Goal: Register for event/course

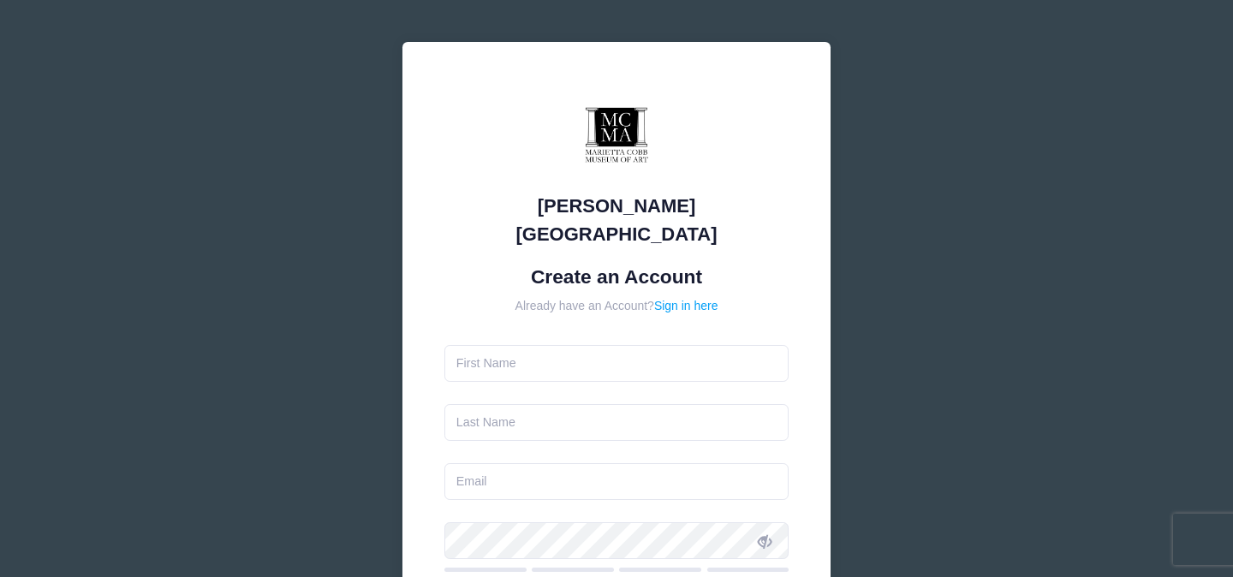
type input "[PERSON_NAME]"
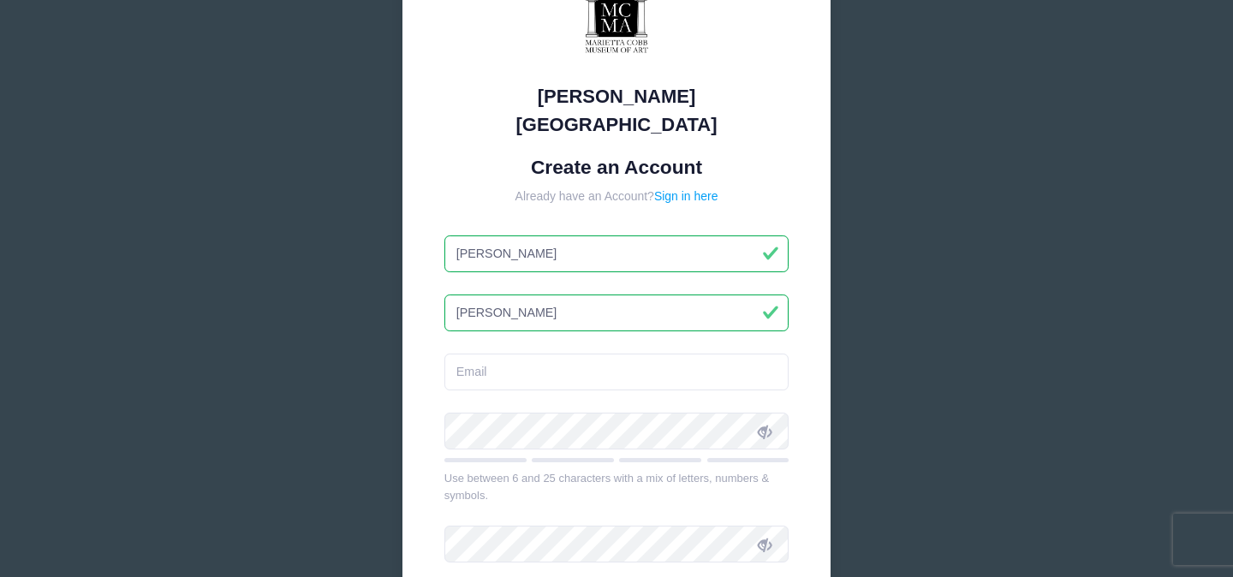
scroll to position [119, 0]
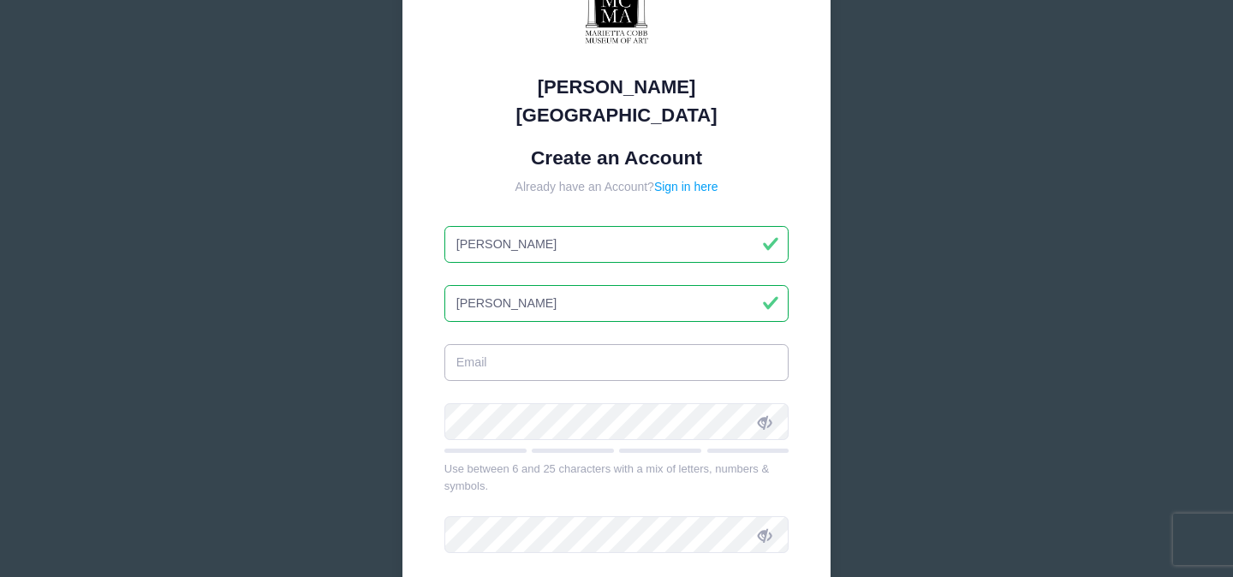
click at [523, 344] on input "email" at bounding box center [616, 362] width 345 height 37
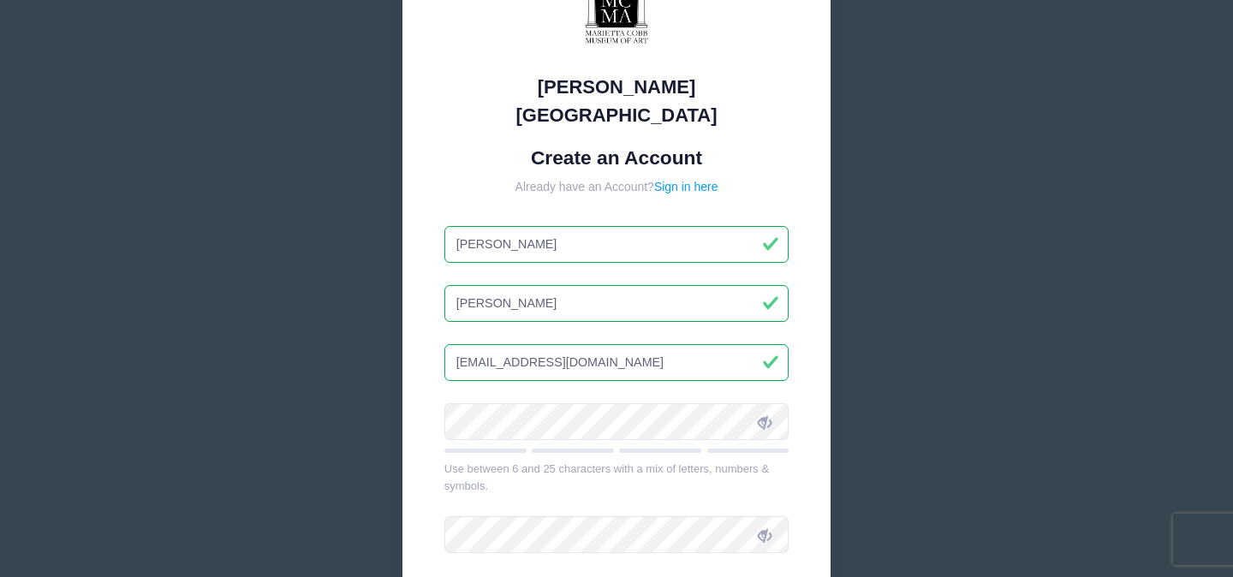
type input "[EMAIL_ADDRESS][DOMAIN_NAME]"
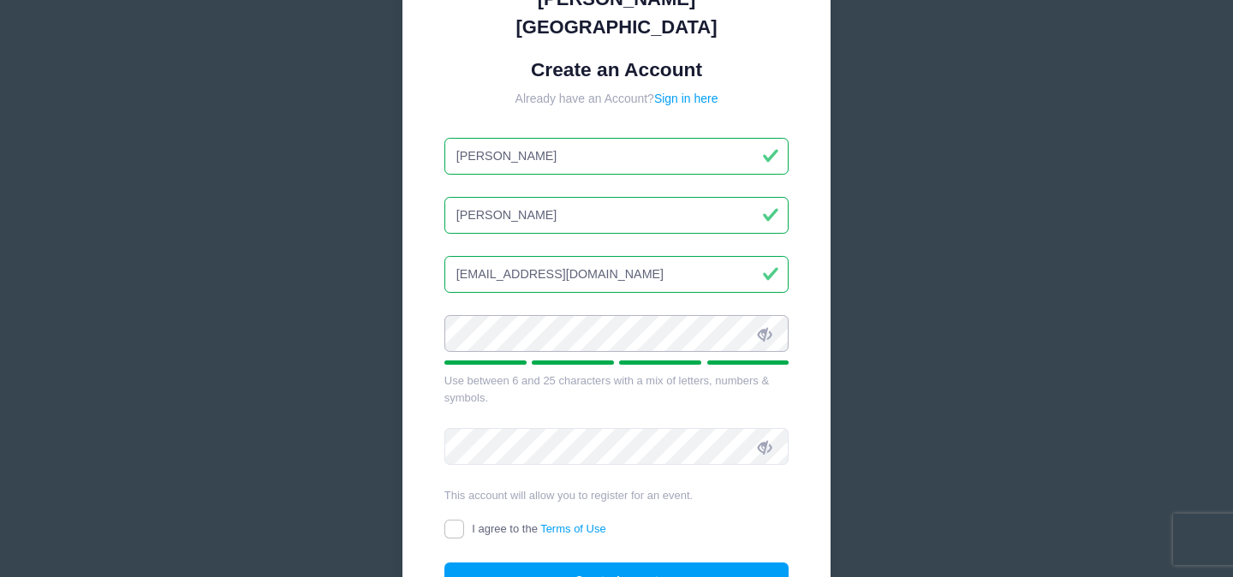
scroll to position [214, 0]
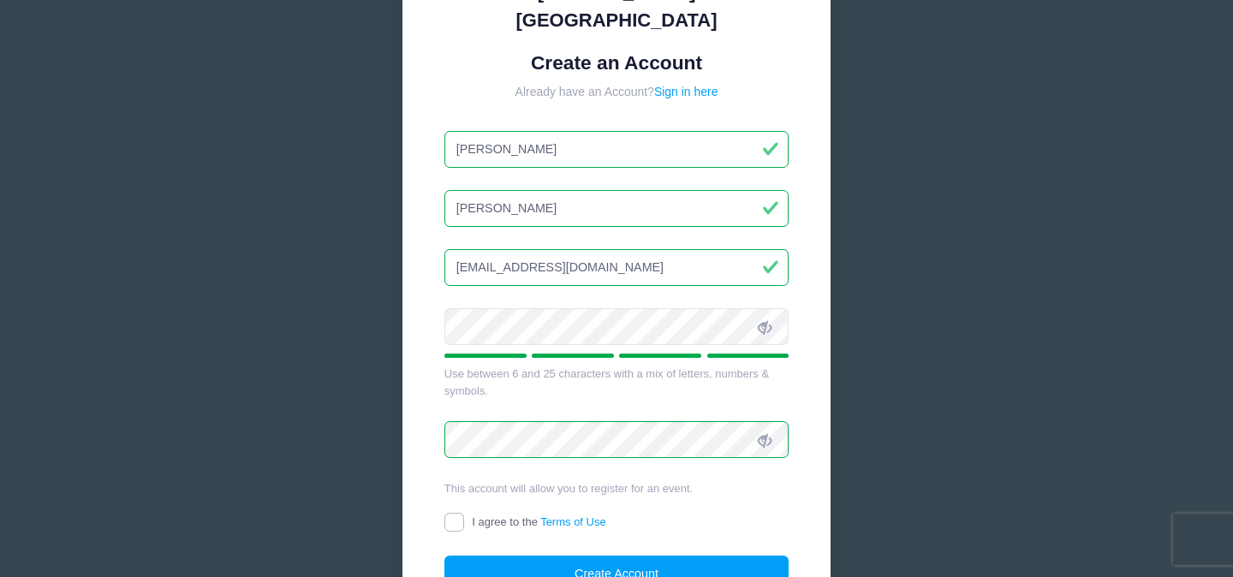
click at [458, 513] on input "I agree to the Terms of Use" at bounding box center [454, 523] width 20 height 20
checkbox input "true"
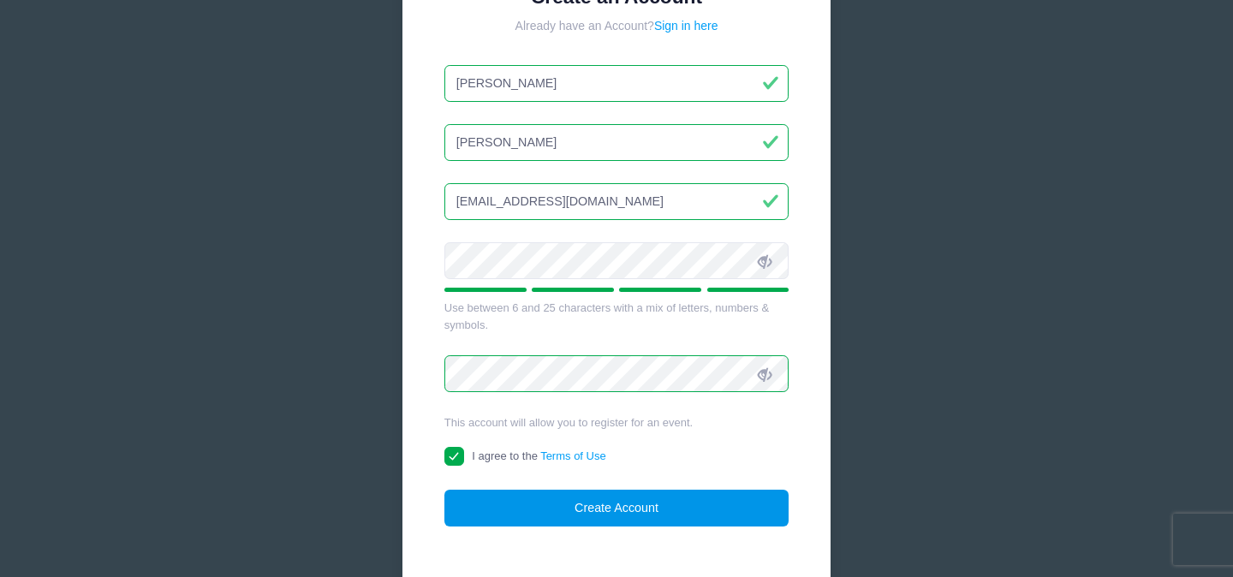
click at [568, 490] on button "Create Account" at bounding box center [616, 508] width 345 height 37
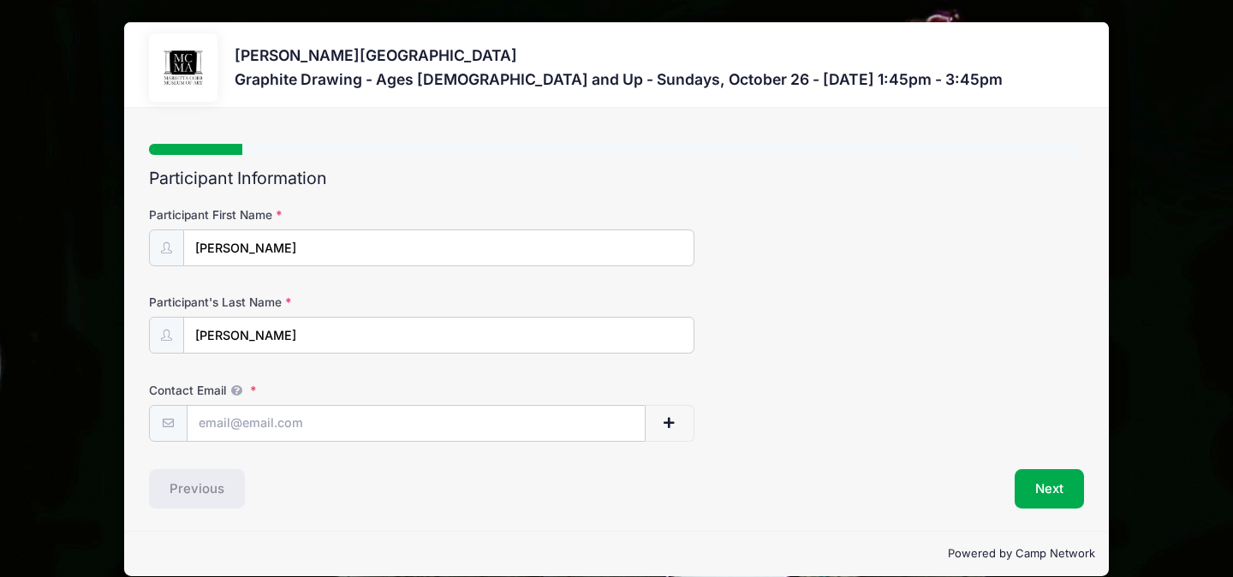
scroll to position [21, 0]
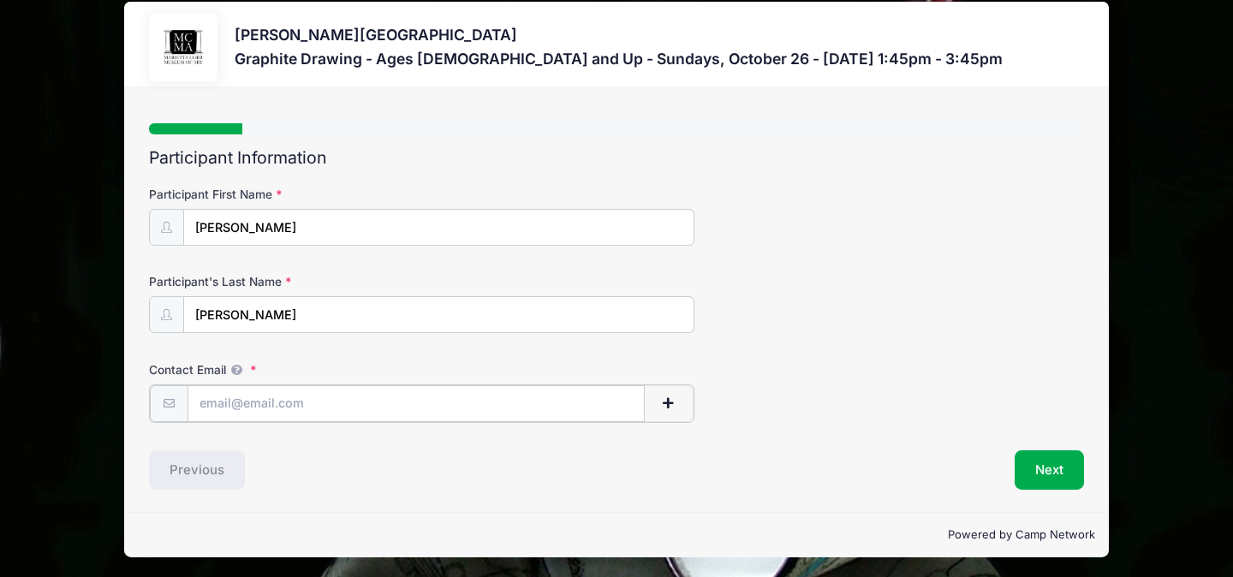
click at [303, 395] on input "Contact Email" at bounding box center [417, 403] width 458 height 37
type input "[EMAIL_ADDRESS][DOMAIN_NAME]"
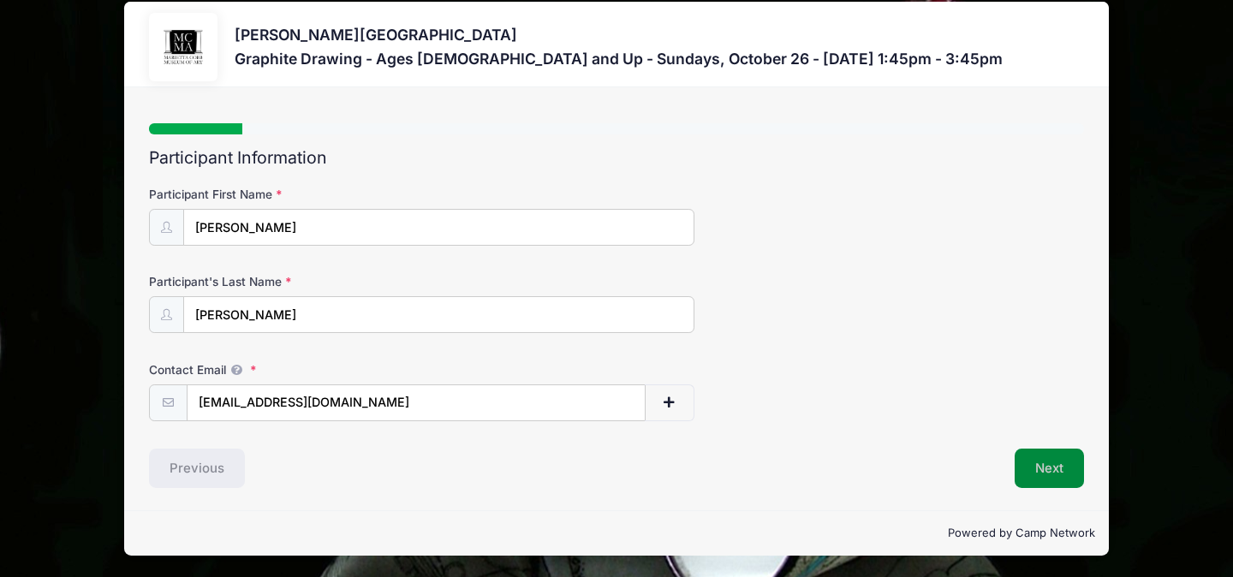
click at [1082, 476] on button "Next" at bounding box center [1049, 468] width 69 height 39
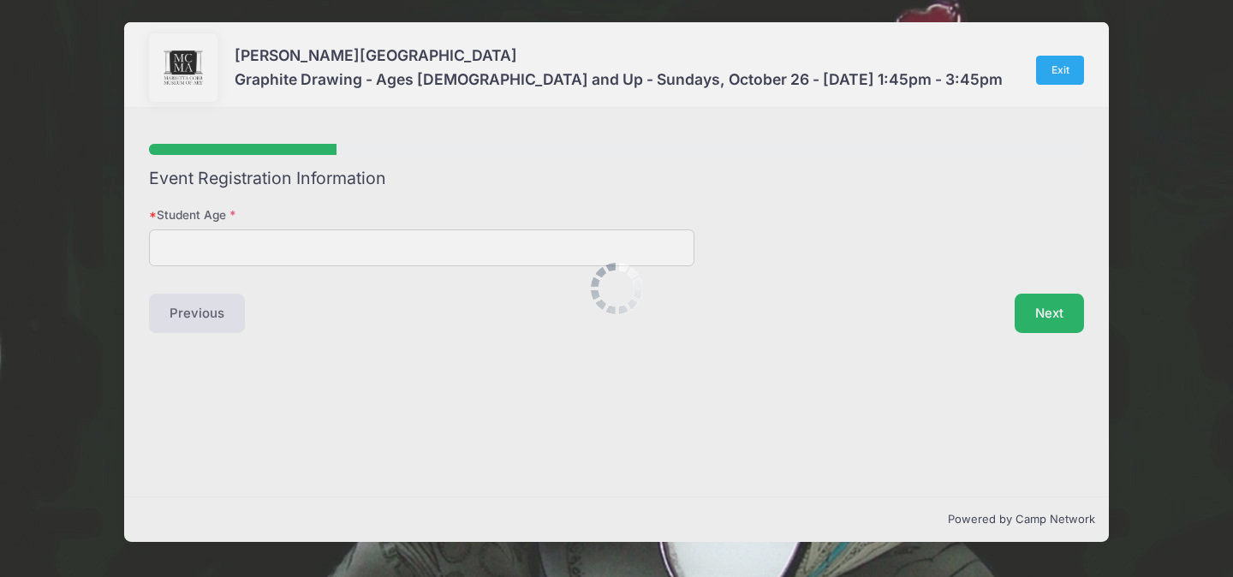
scroll to position [0, 0]
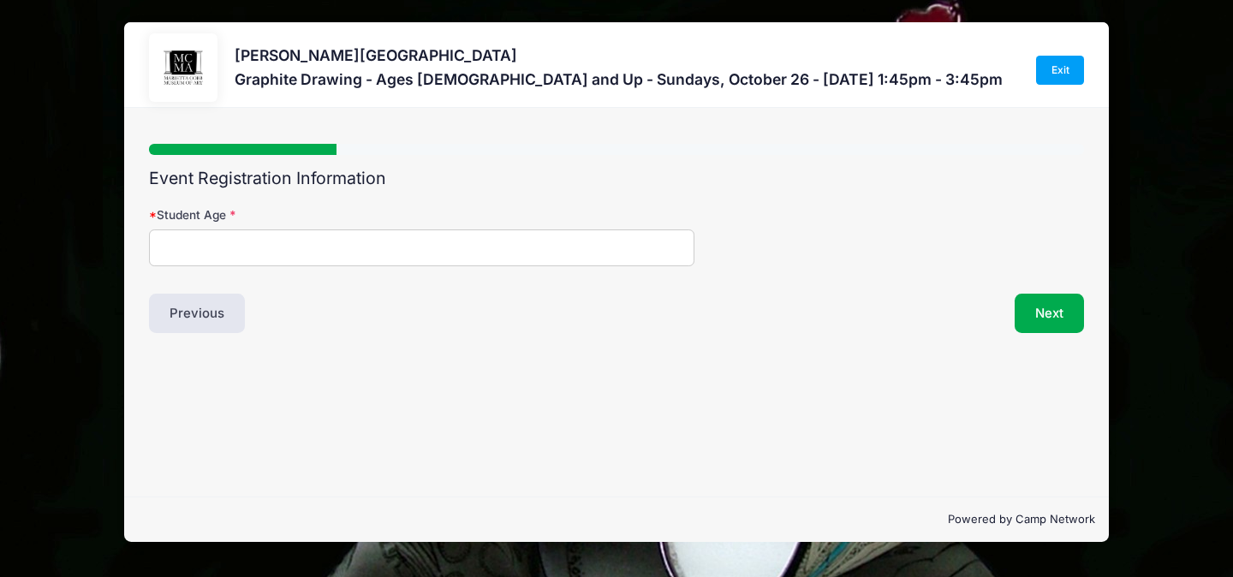
click at [336, 242] on input "Student Age" at bounding box center [422, 248] width 546 height 37
type input "31"
click at [1047, 308] on button "Next" at bounding box center [1049, 313] width 69 height 39
click at [504, 234] on input "Address" at bounding box center [422, 248] width 546 height 37
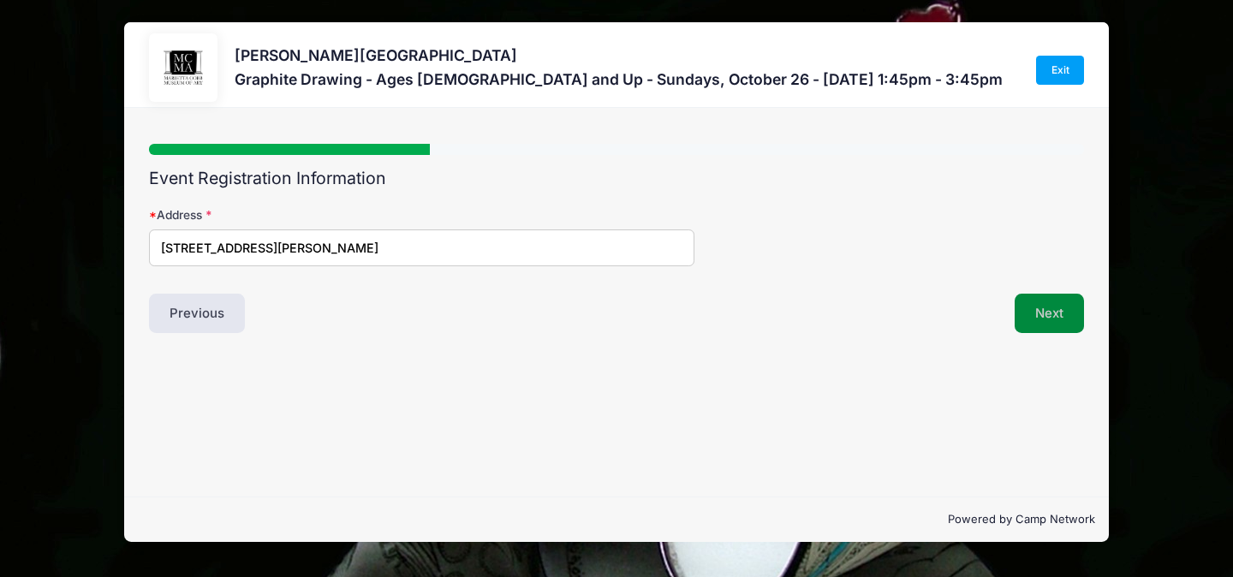
type input "[STREET_ADDRESS][PERSON_NAME]"
click at [1038, 319] on button "Next" at bounding box center [1049, 313] width 69 height 39
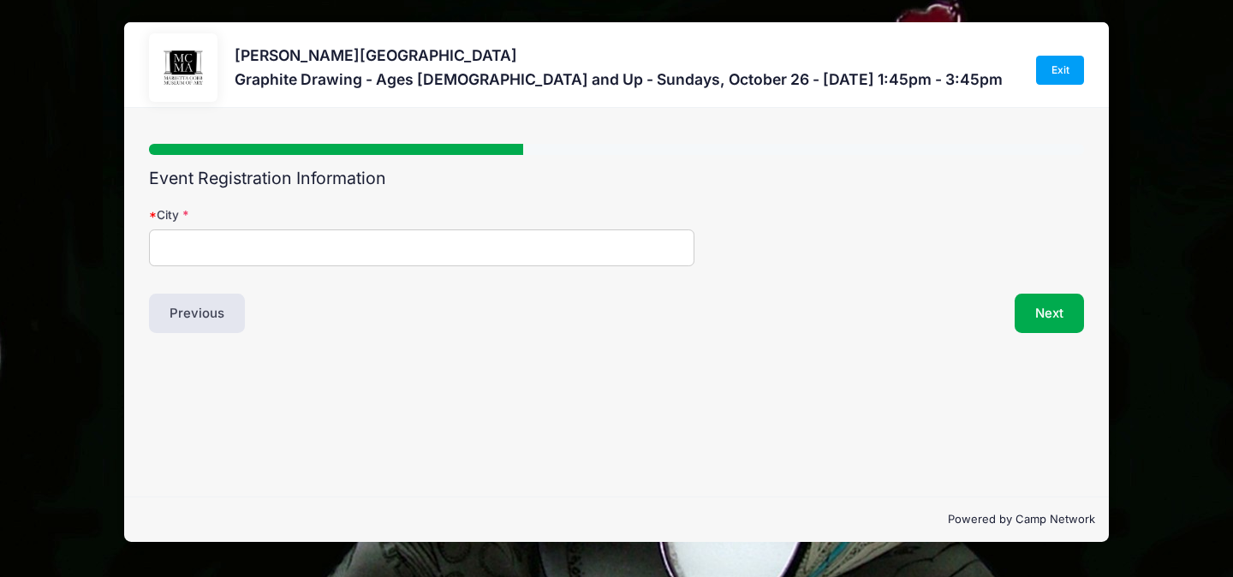
click at [380, 243] on input "City" at bounding box center [422, 248] width 546 height 37
type input "M"
click at [180, 321] on button "Previous" at bounding box center [197, 313] width 96 height 39
drag, startPoint x: 420, startPoint y: 248, endPoint x: 289, endPoint y: 247, distance: 130.2
click at [289, 248] on input "[STREET_ADDRESS][PERSON_NAME]" at bounding box center [422, 248] width 546 height 37
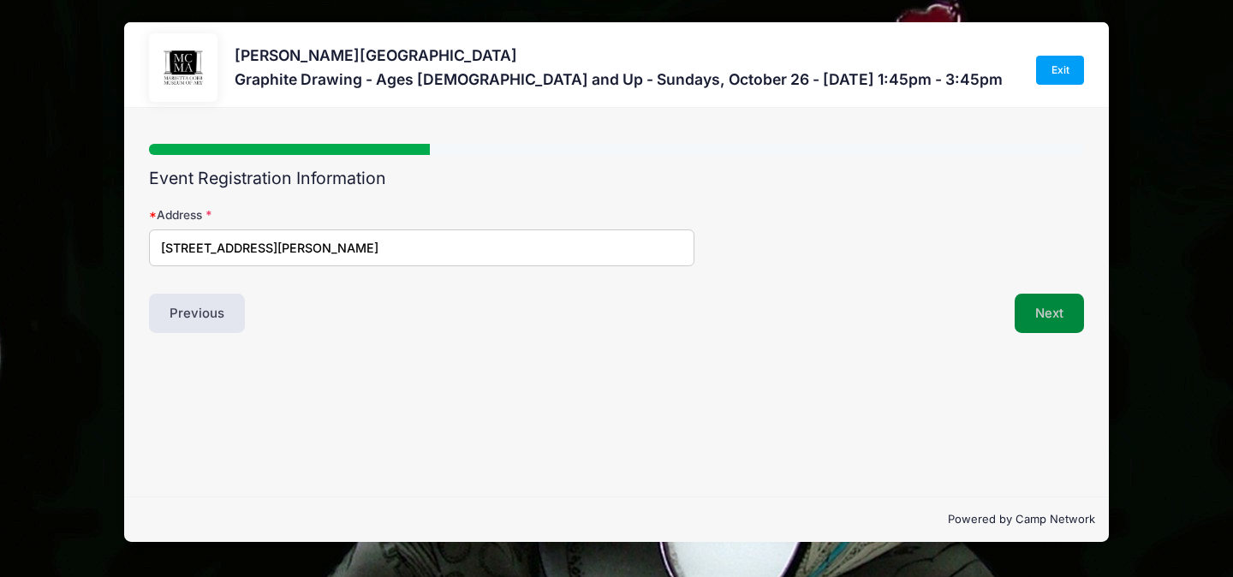
type input "[STREET_ADDRESS][PERSON_NAME]"
click at [1041, 314] on button "Next" at bounding box center [1049, 313] width 69 height 39
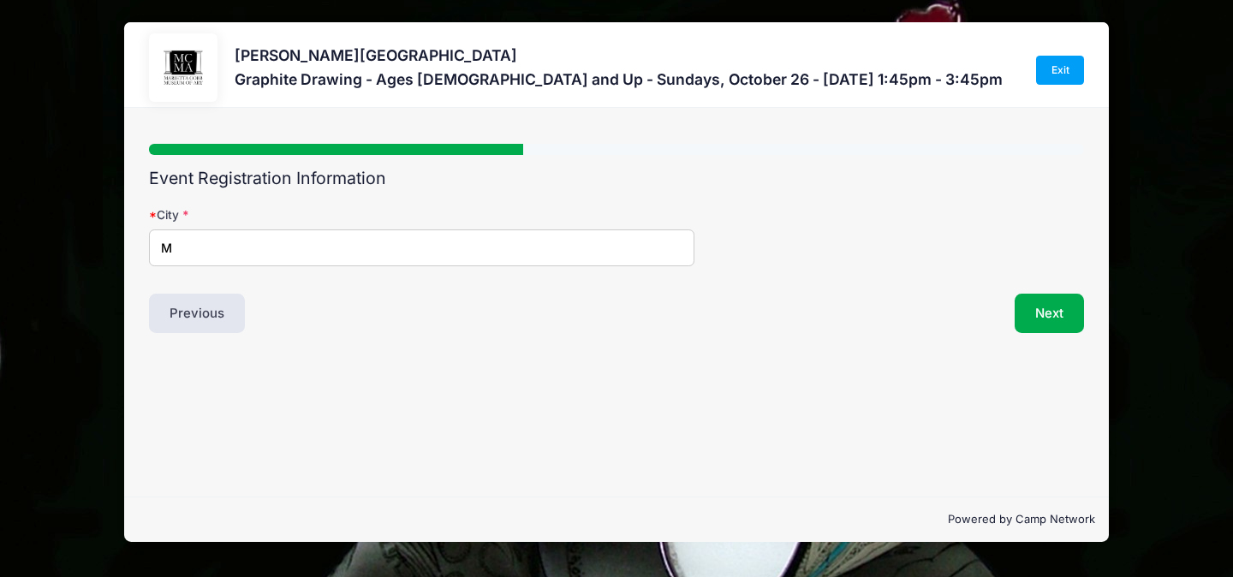
click at [301, 238] on input "M" at bounding box center [422, 248] width 546 height 37
type input "Marietta"
click at [1048, 301] on button "Next" at bounding box center [1049, 313] width 69 height 39
click at [284, 256] on select "[US_STATE] [US_STATE] [US_STATE] [US_STATE] [US_STATE] Armed Forces Africa Arme…" at bounding box center [243, 248] width 188 height 37
select select "GA"
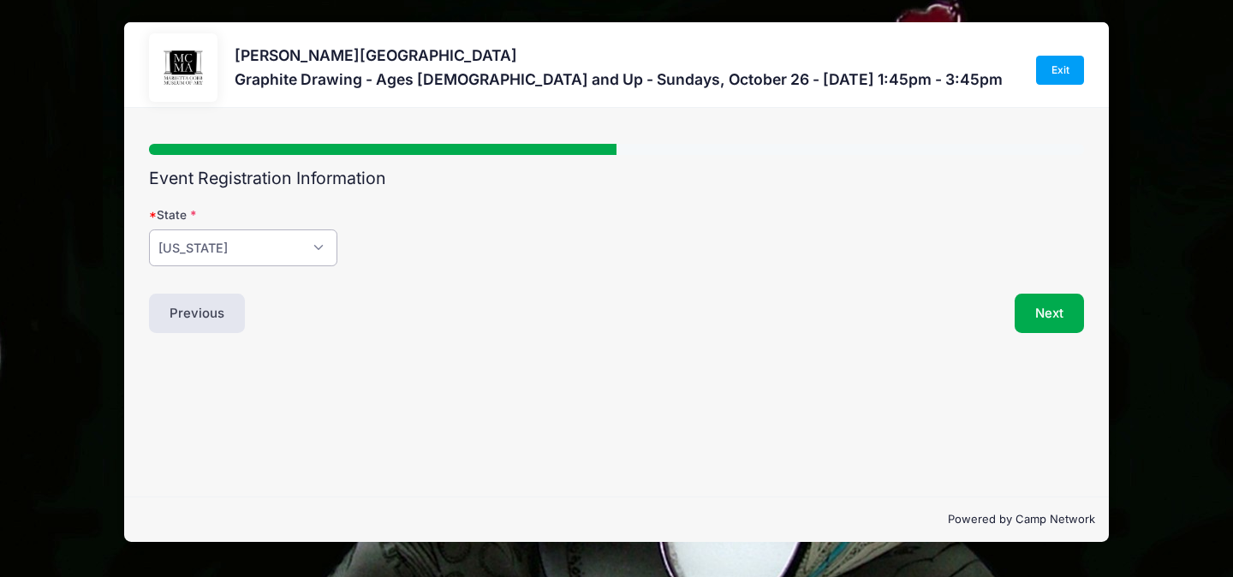
click at [149, 230] on select "[US_STATE] [US_STATE] [US_STATE] [US_STATE] [US_STATE] Armed Forces Africa Arme…" at bounding box center [243, 248] width 188 height 37
click at [1056, 323] on button "Next" at bounding box center [1049, 313] width 69 height 39
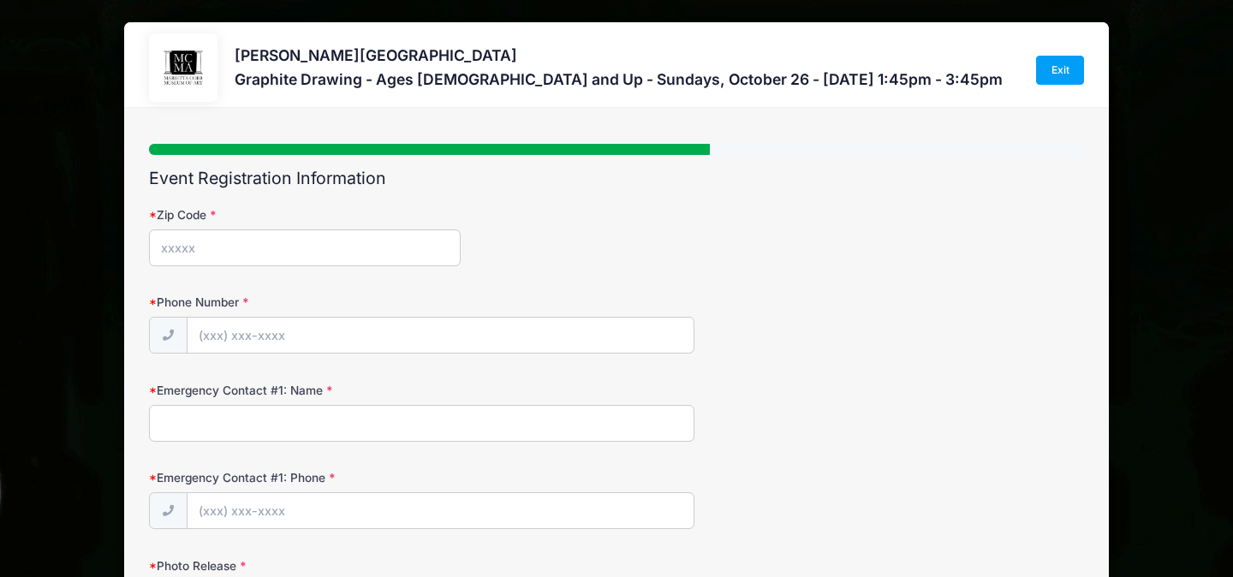
click at [279, 249] on input "Zip Code" at bounding box center [305, 248] width 312 height 37
type input "30060"
type input "[PHONE_NUMBER]"
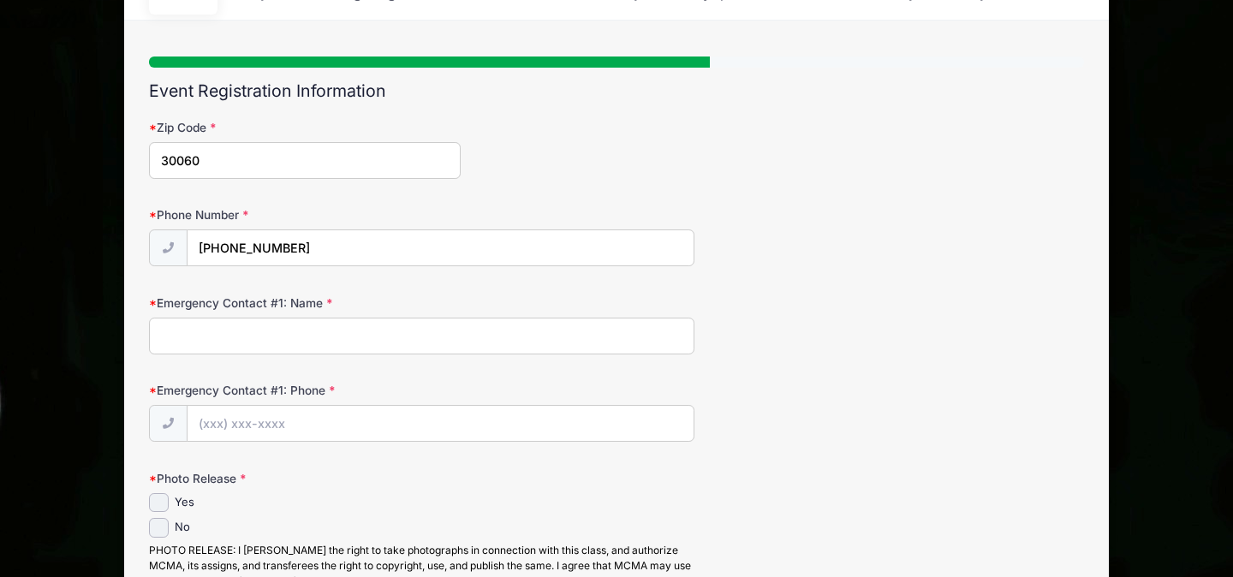
scroll to position [98, 0]
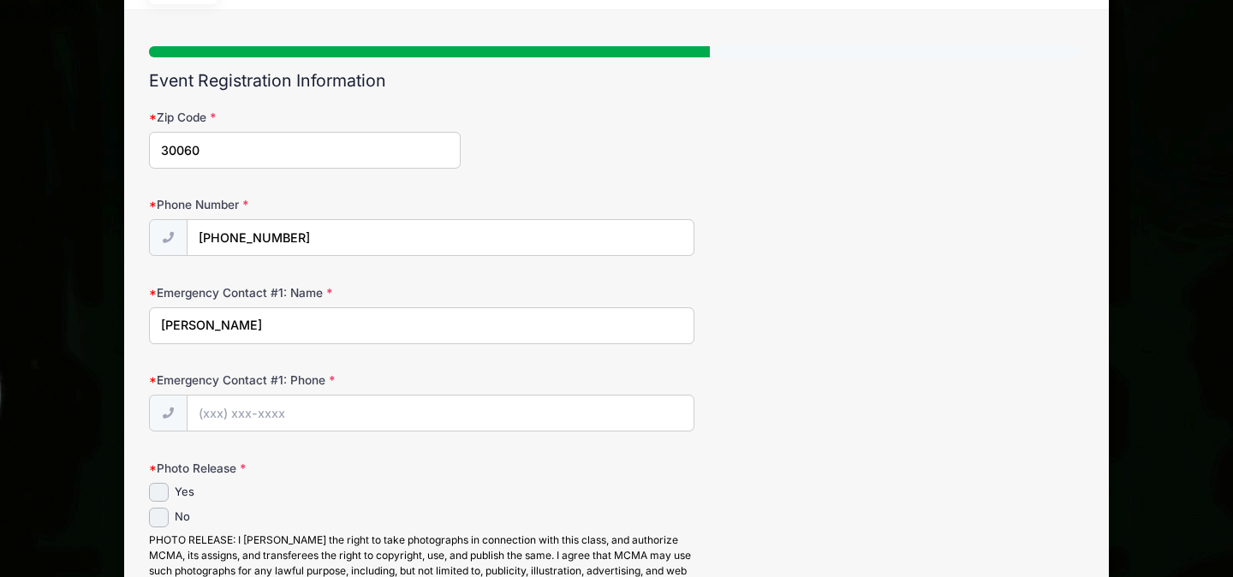
type input "[PERSON_NAME]"
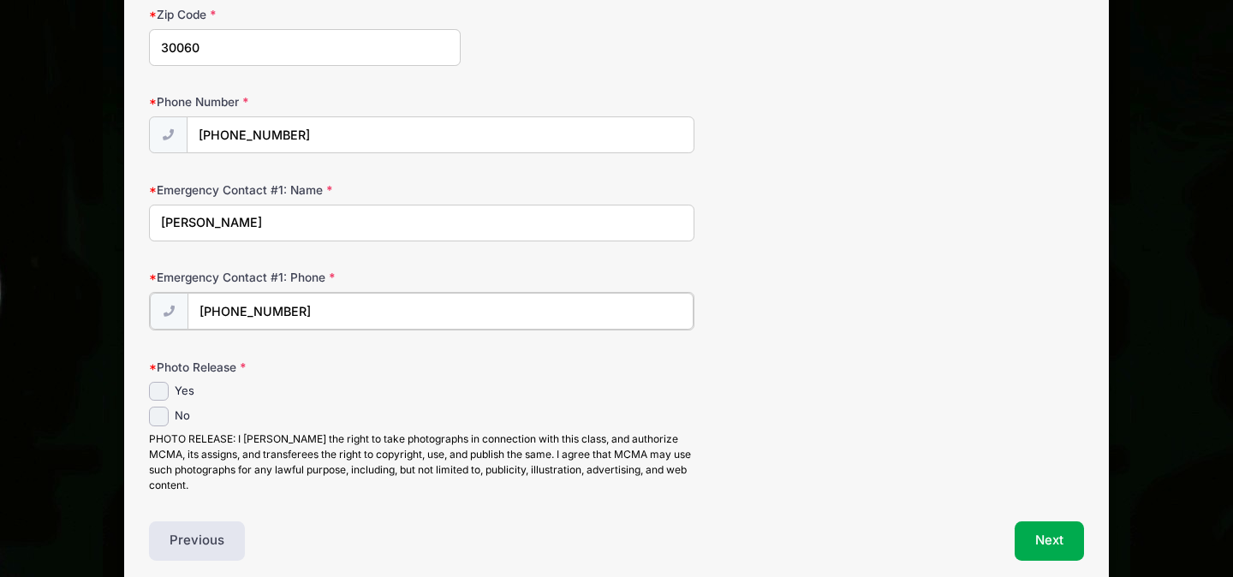
scroll to position [203, 0]
type input "[PHONE_NUMBER]"
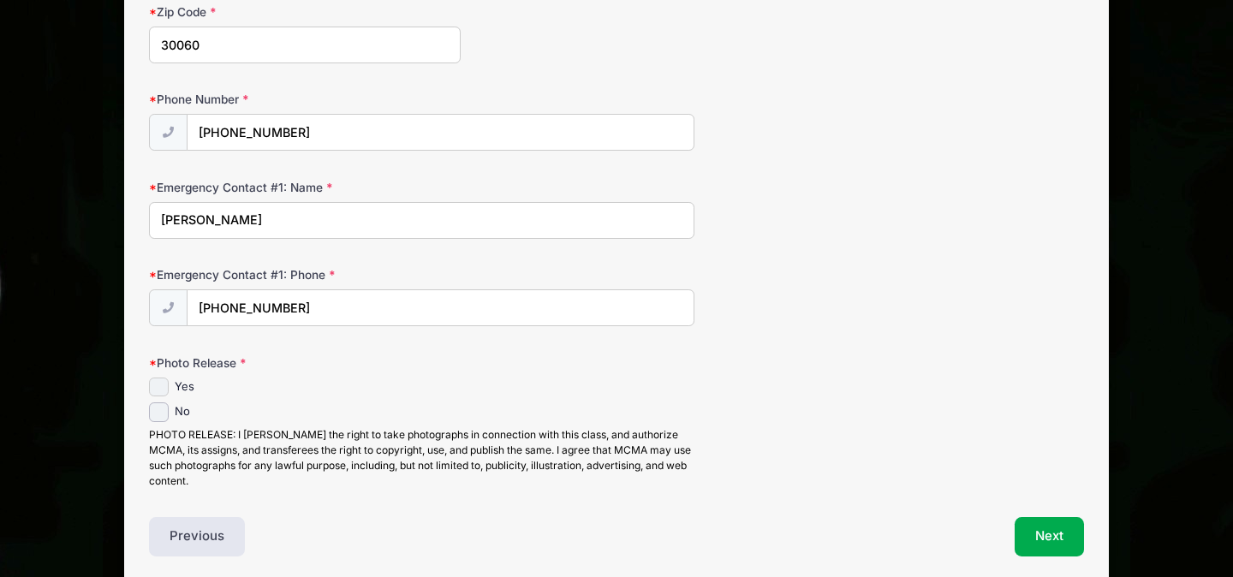
click at [158, 390] on input "Yes" at bounding box center [159, 388] width 20 height 20
checkbox input "true"
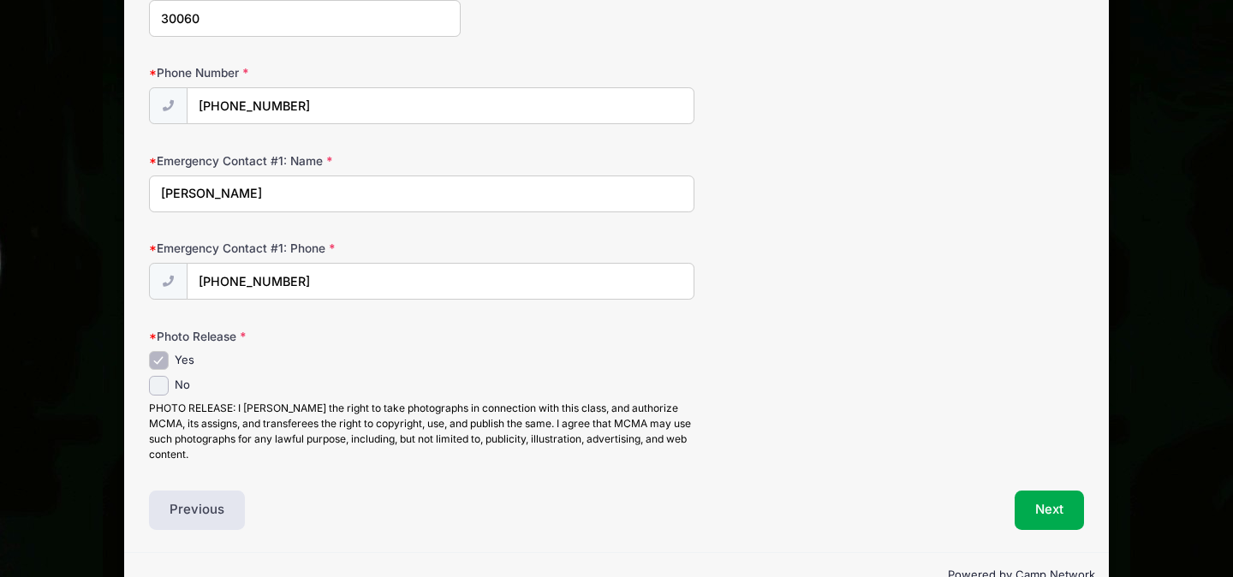
scroll to position [237, 0]
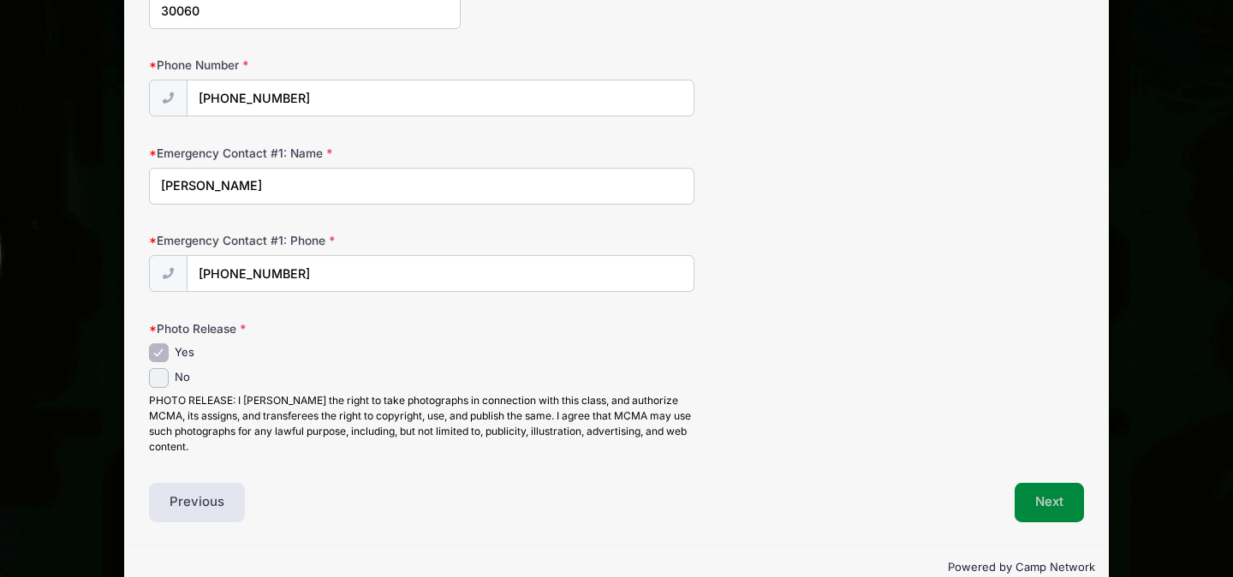
click at [1059, 510] on button "Next" at bounding box center [1049, 502] width 69 height 39
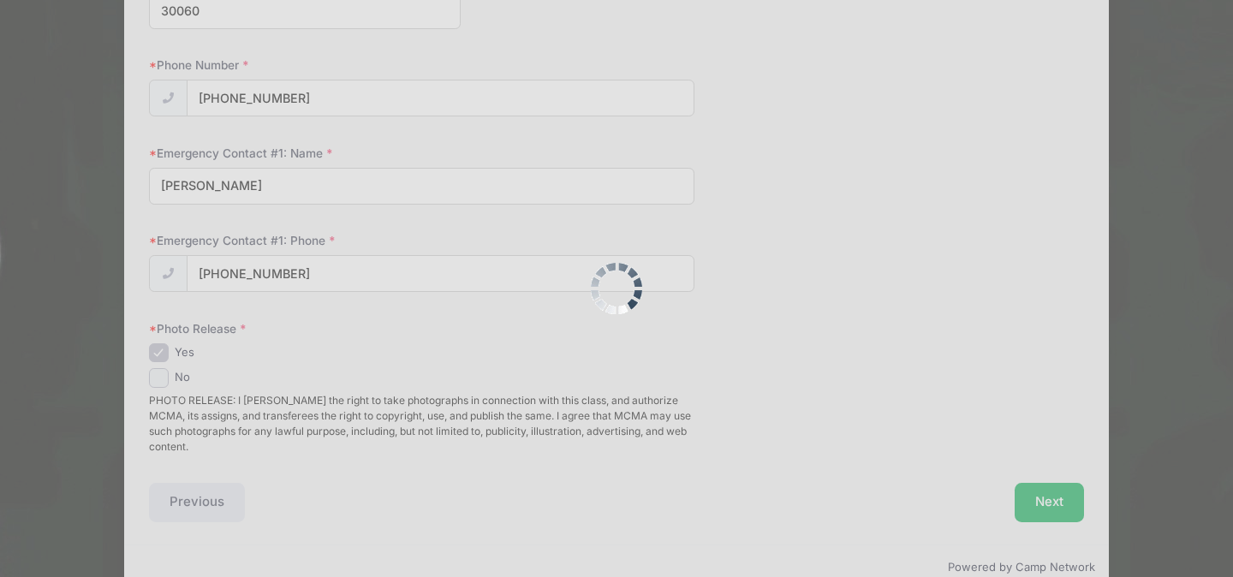
scroll to position [0, 0]
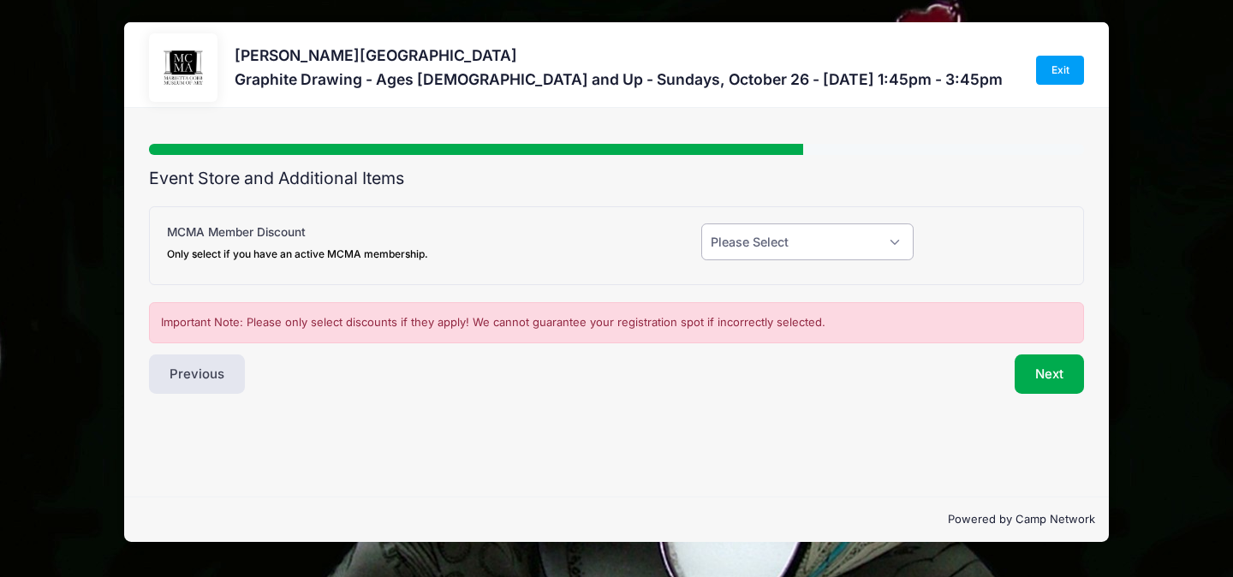
click at [785, 239] on select "Please Select Yes (-$20.00) No" at bounding box center [807, 242] width 212 height 37
select select "0"
click at [701, 224] on select "Please Select Yes (-$20.00) No" at bounding box center [807, 242] width 212 height 37
click at [1050, 373] on button "Next" at bounding box center [1049, 374] width 69 height 39
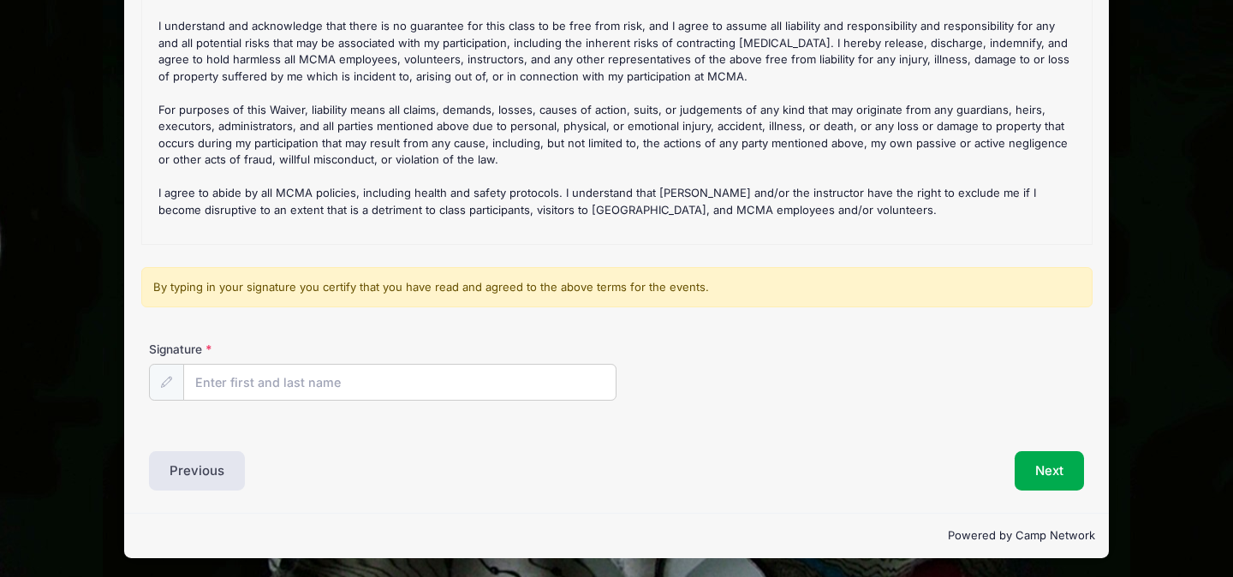
scroll to position [228, 0]
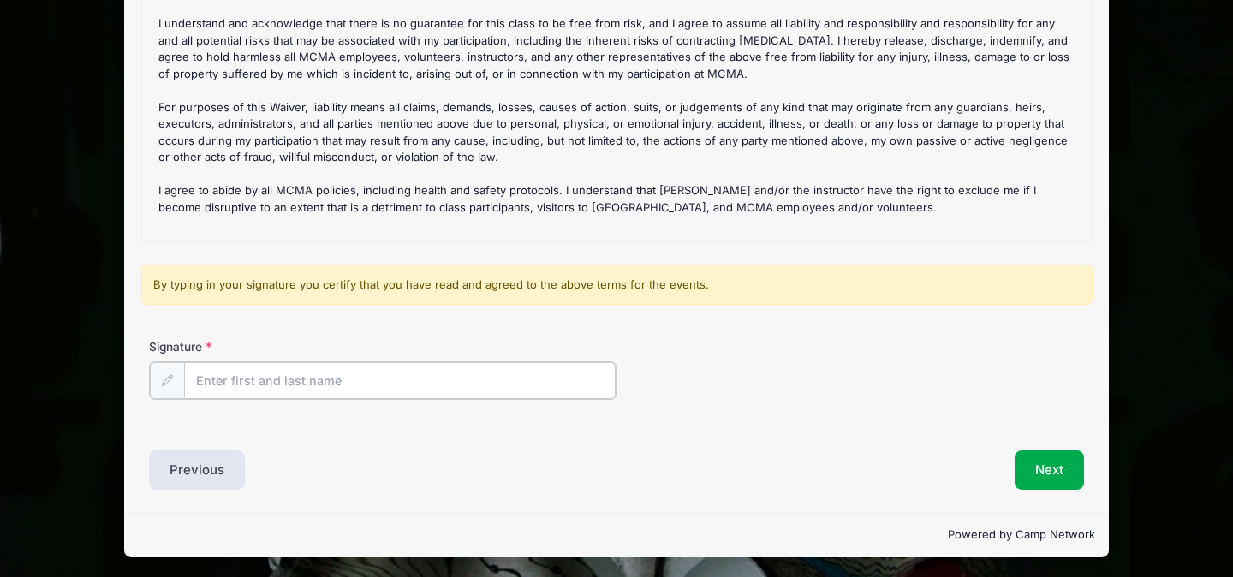
click at [415, 385] on input "Signature" at bounding box center [400, 380] width 432 height 37
type input "[PERSON_NAME]"
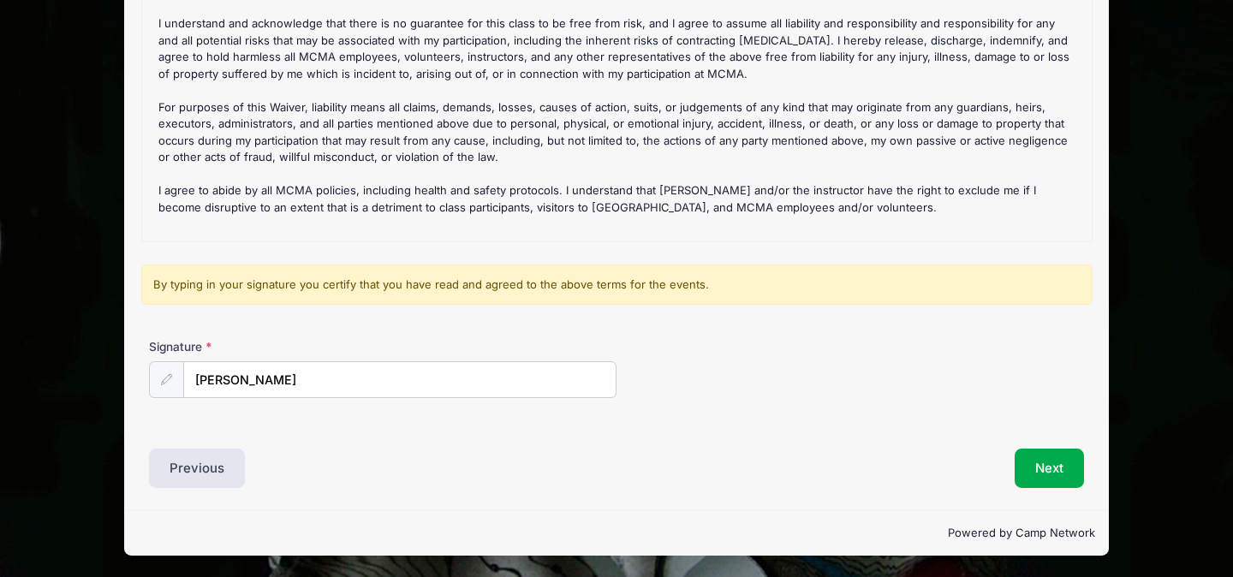
click at [719, 384] on div "Signature [PERSON_NAME]" at bounding box center [616, 368] width 935 height 60
click at [1053, 468] on button "Next" at bounding box center [1049, 468] width 69 height 39
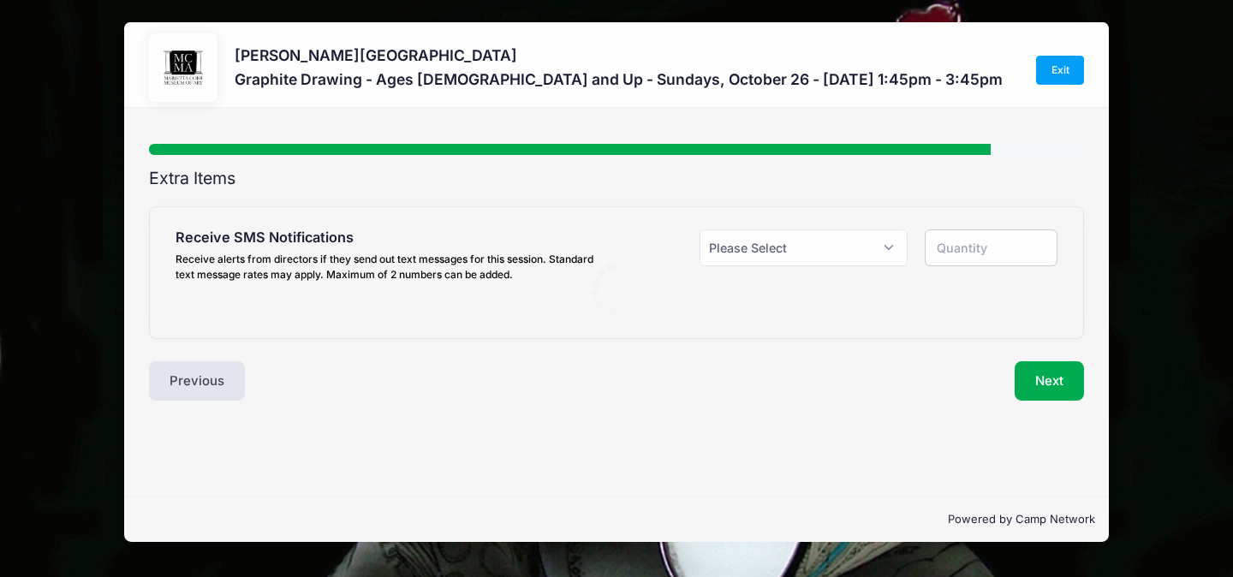
scroll to position [0, 0]
click at [812, 244] on select "Please Select Yes ($0.00) No" at bounding box center [804, 248] width 208 height 37
select select "1"
click at [700, 230] on select "Please Select Yes ($0.00) No" at bounding box center [804, 248] width 208 height 37
type input "1"
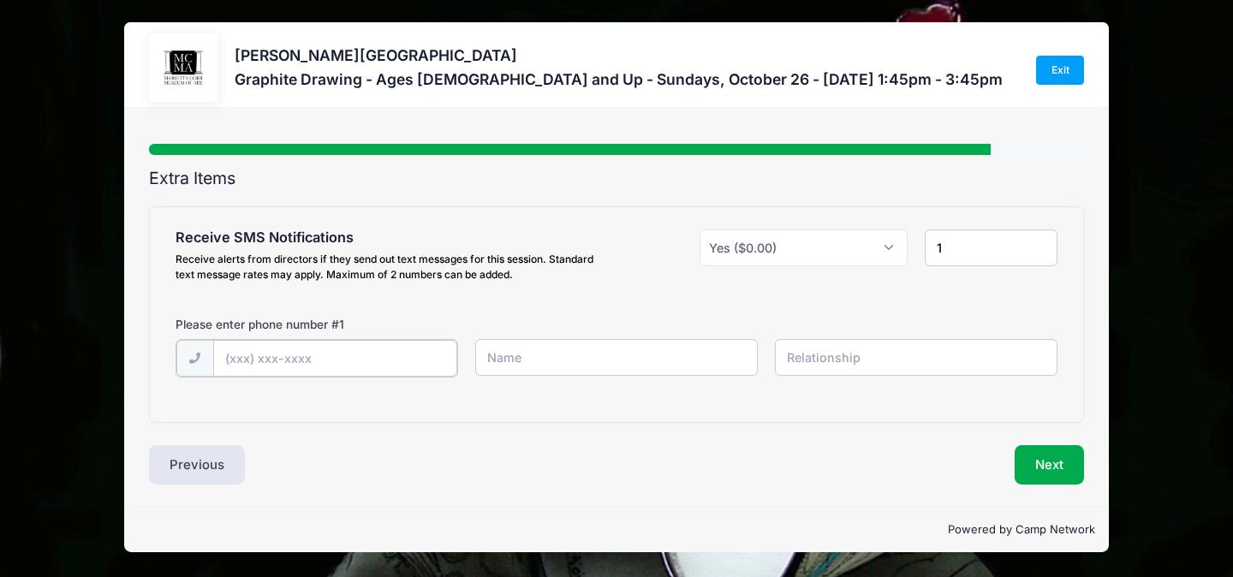
click at [414, 356] on input "text" at bounding box center [335, 358] width 244 height 37
type input "[PHONE_NUMBER]"
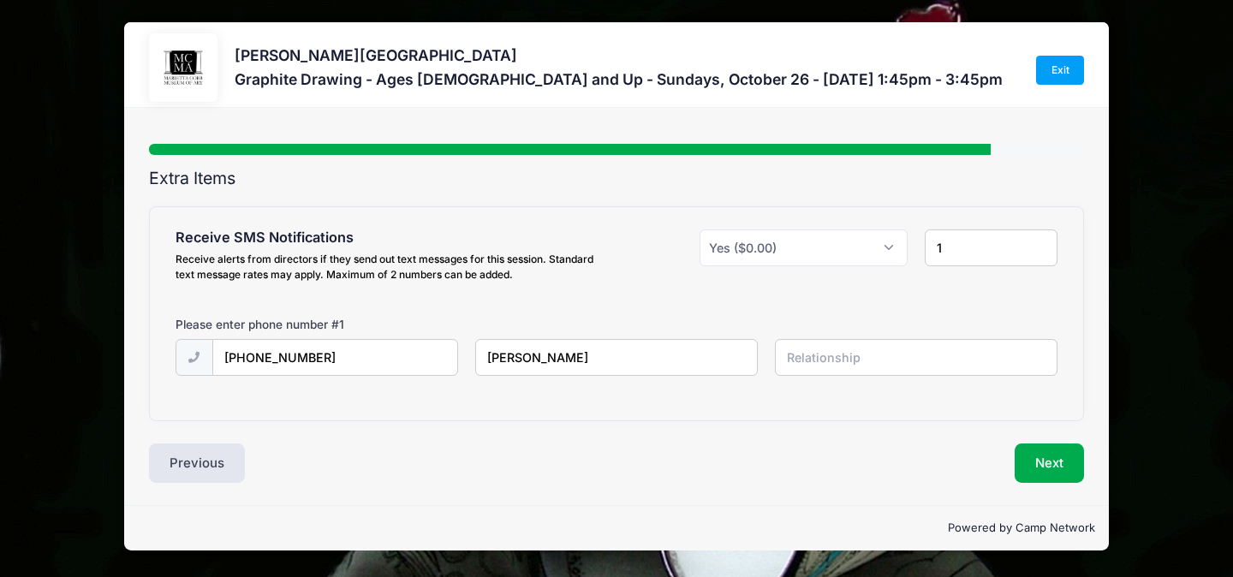
type input "[PERSON_NAME]"
click at [825, 360] on input "text" at bounding box center [916, 357] width 283 height 37
type input "self"
click at [906, 403] on div "Receive SMS Notifications Receive alerts from directors if they send out text m…" at bounding box center [616, 313] width 933 height 213
click at [1062, 461] on button "Next" at bounding box center [1049, 463] width 69 height 39
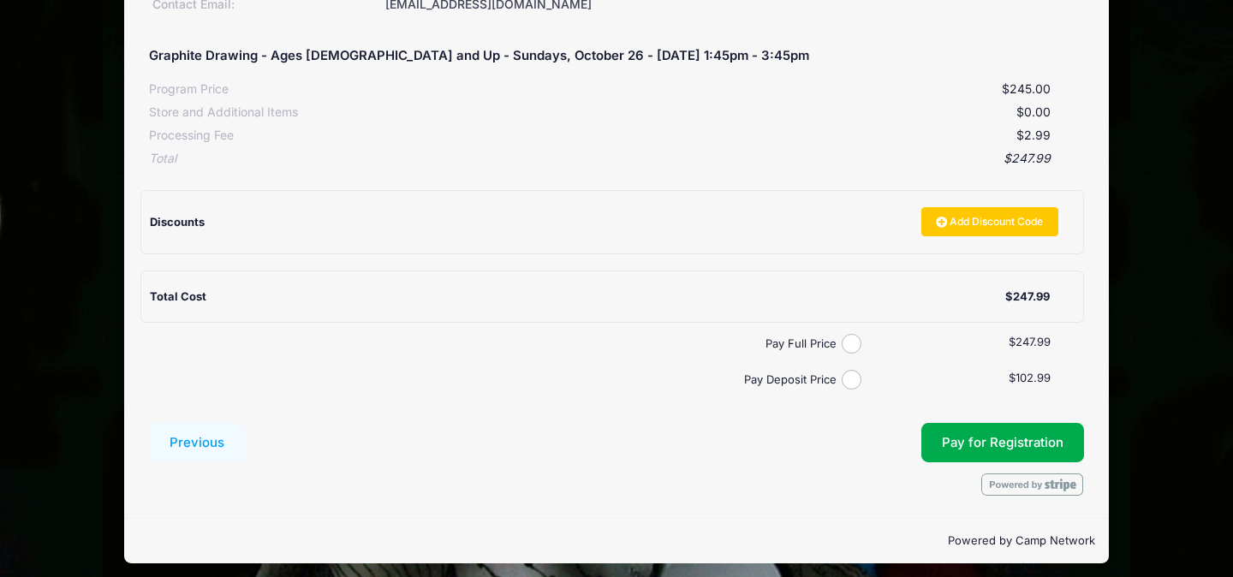
scroll to position [295, 0]
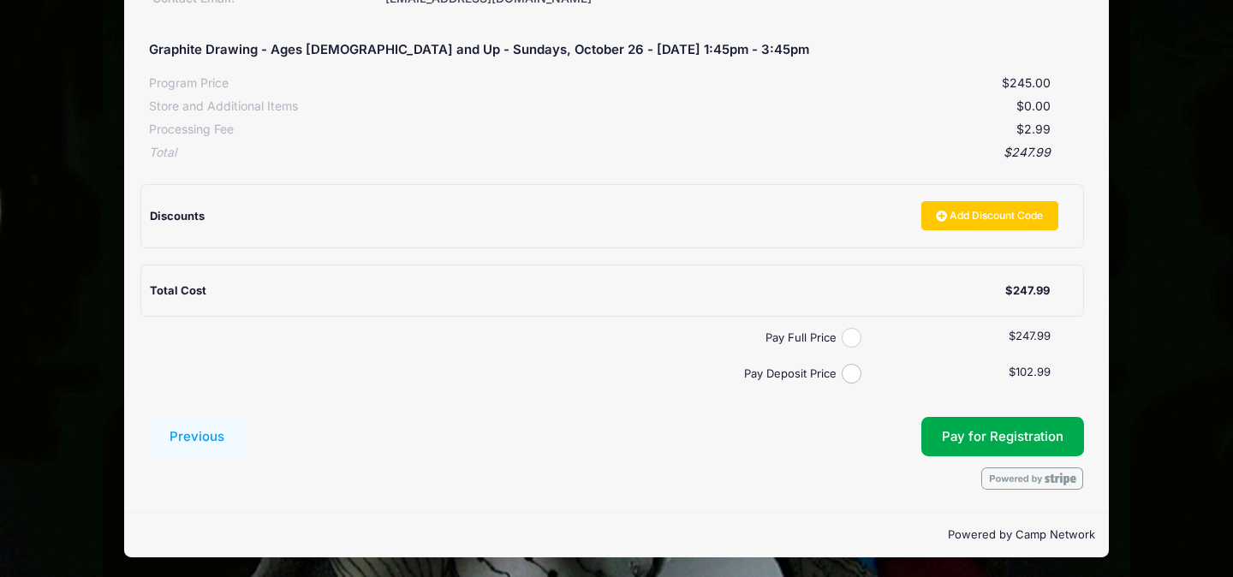
click at [856, 331] on input "Pay Full Price" at bounding box center [852, 338] width 20 height 20
radio input "true"
click at [963, 435] on button "Pay for Registration" at bounding box center [1002, 436] width 163 height 39
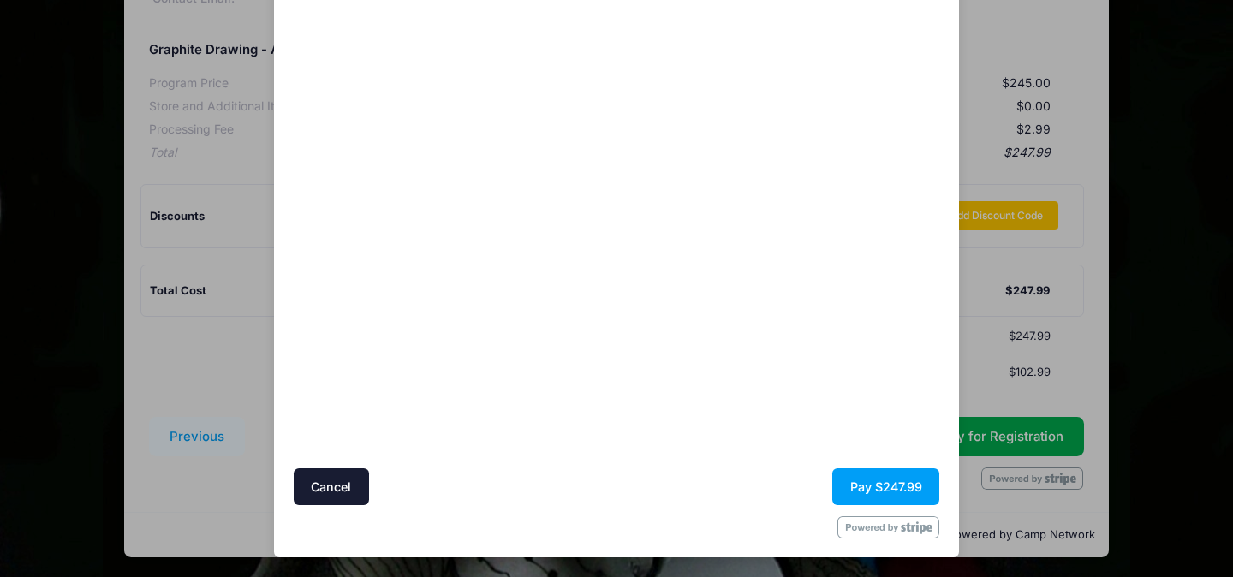
scroll to position [71, 0]
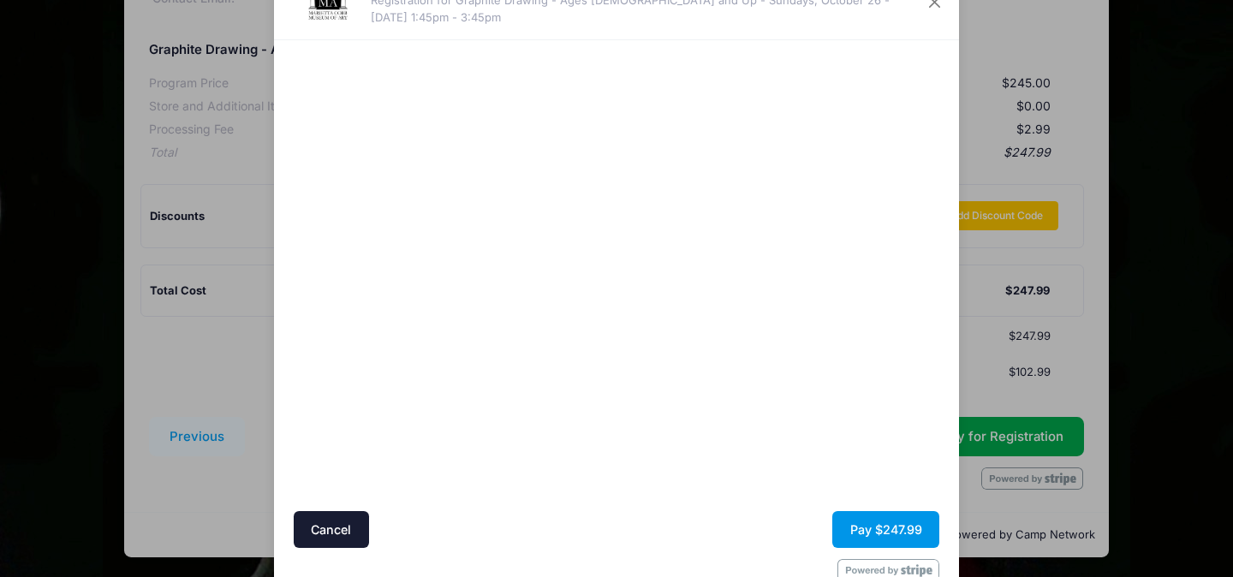
click at [885, 530] on button "Pay $247.99" at bounding box center [885, 529] width 107 height 37
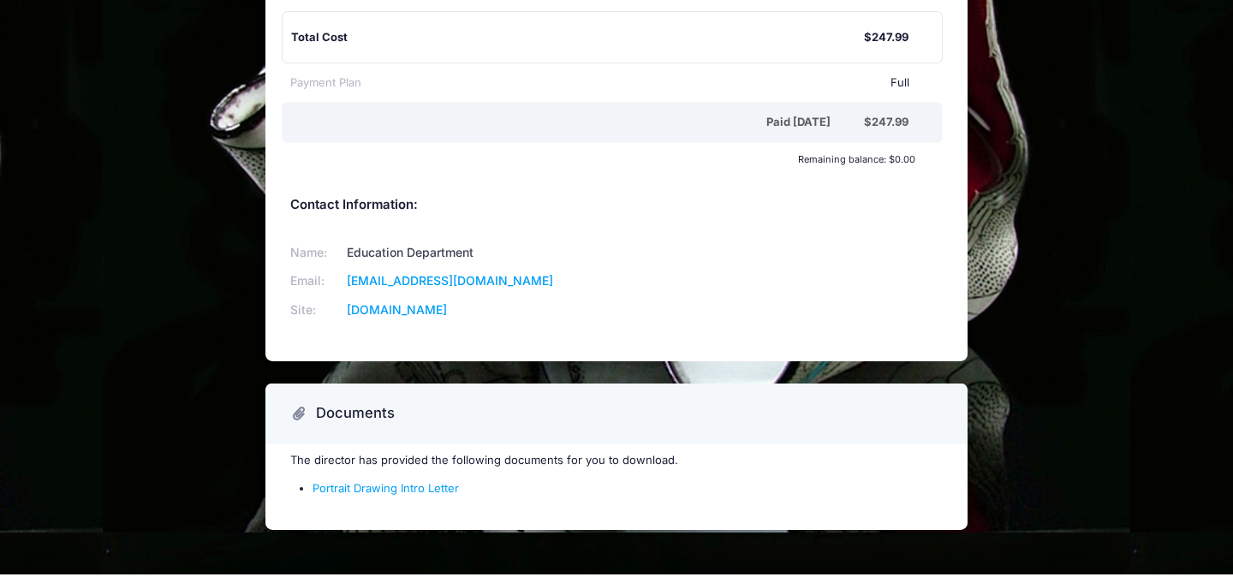
scroll to position [423, 0]
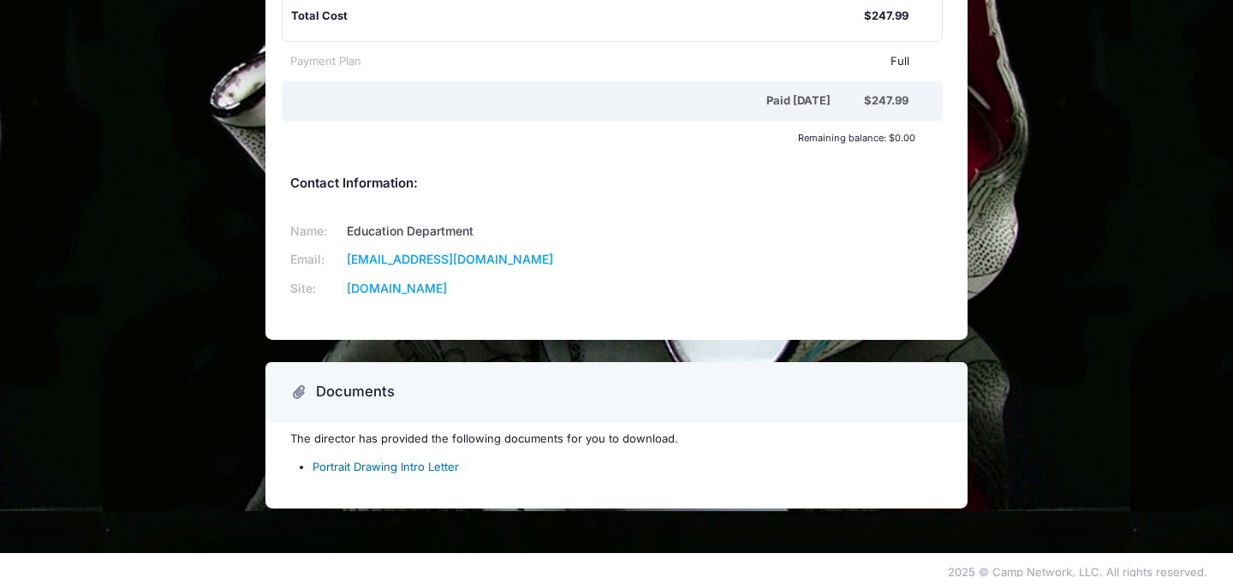
click at [419, 460] on link "Portrait Drawing Intro Letter" at bounding box center [386, 467] width 146 height 14
